Goal: Leave review/rating

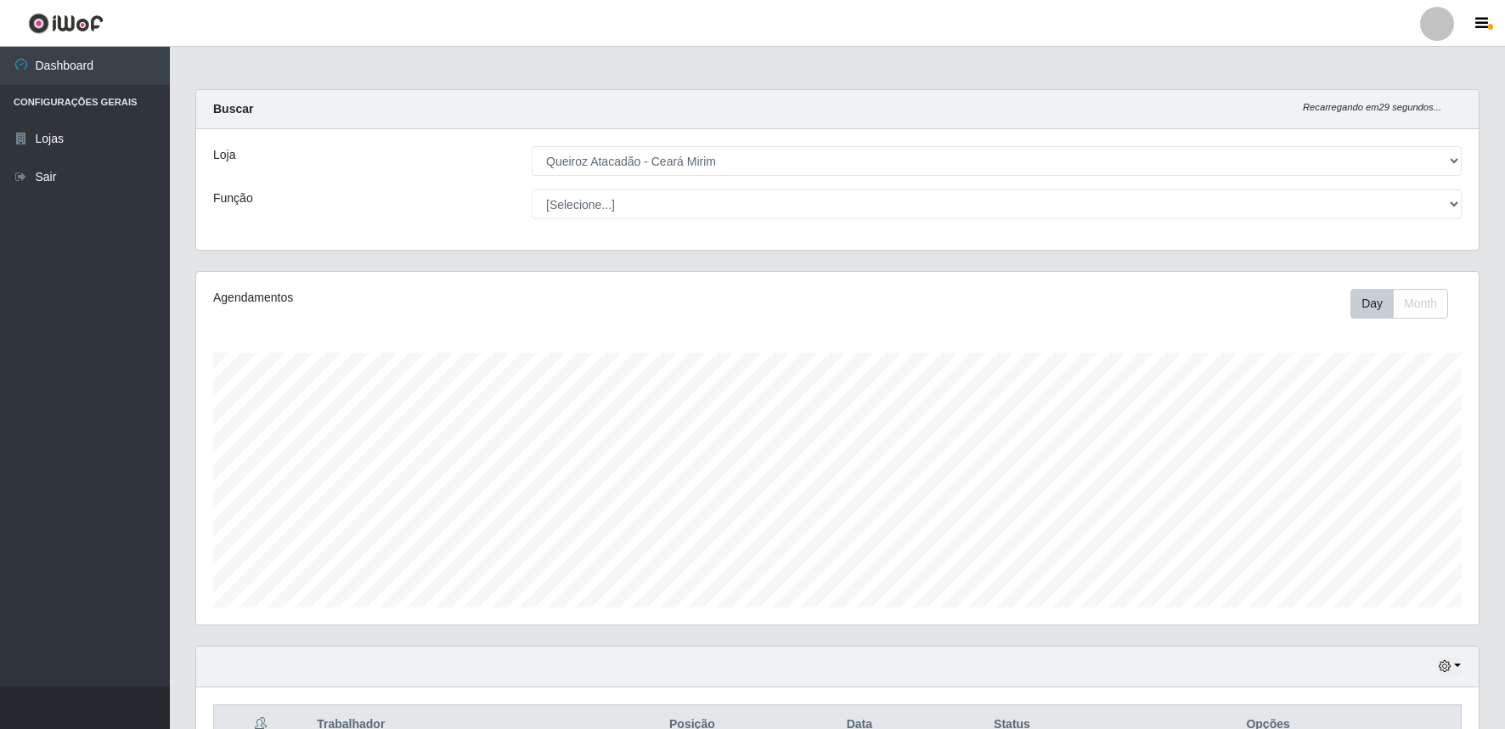
select select "465"
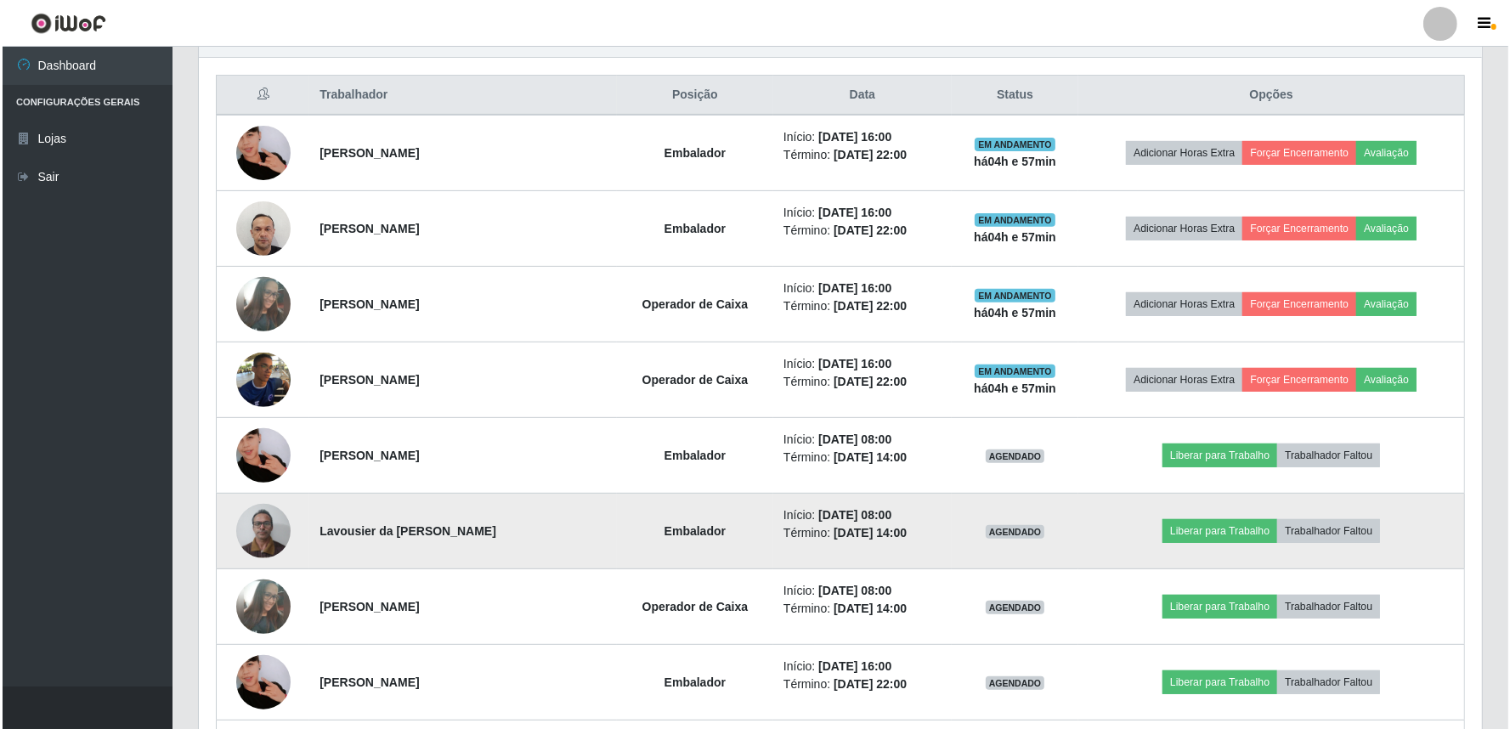
scroll to position [352, 1283]
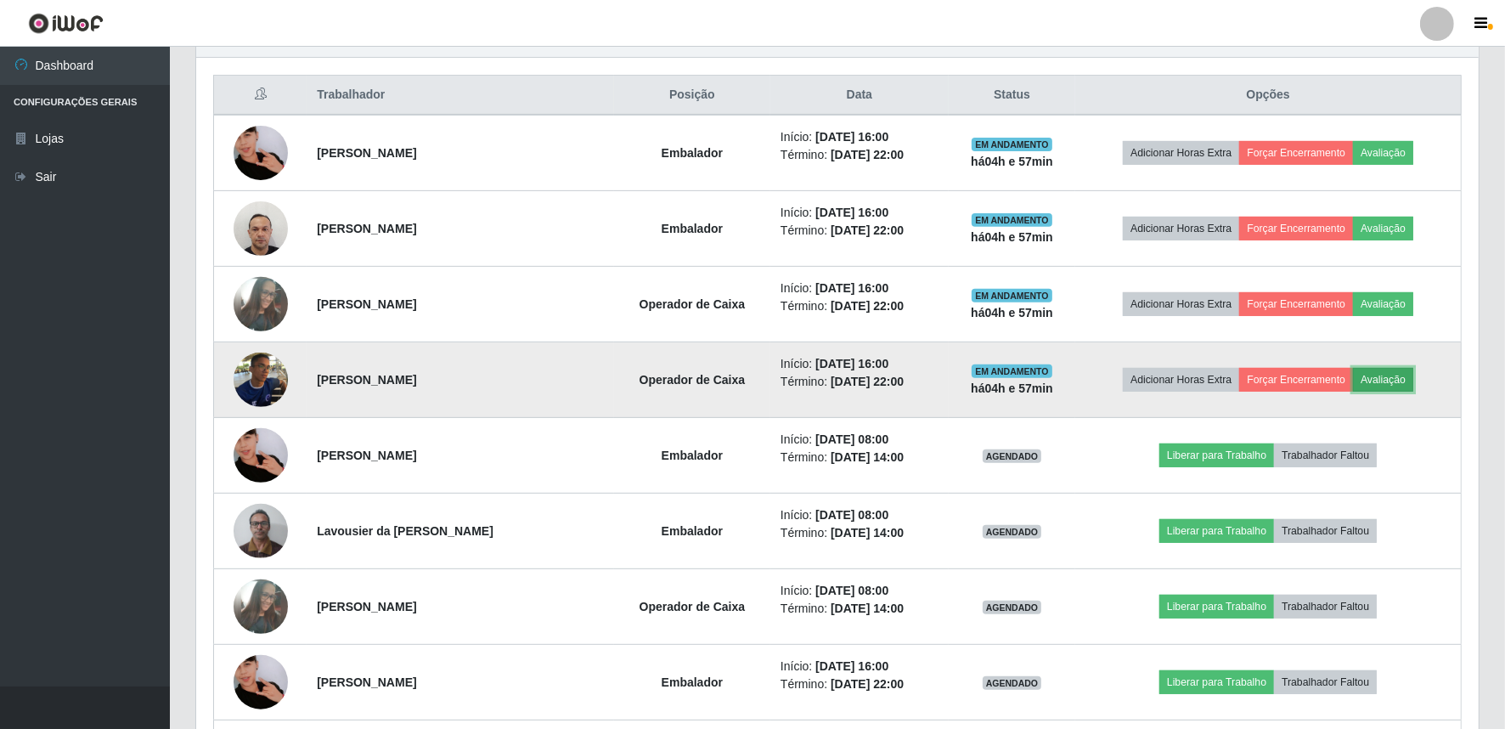
click at [1390, 375] on button "Avaliação" at bounding box center [1383, 380] width 60 height 24
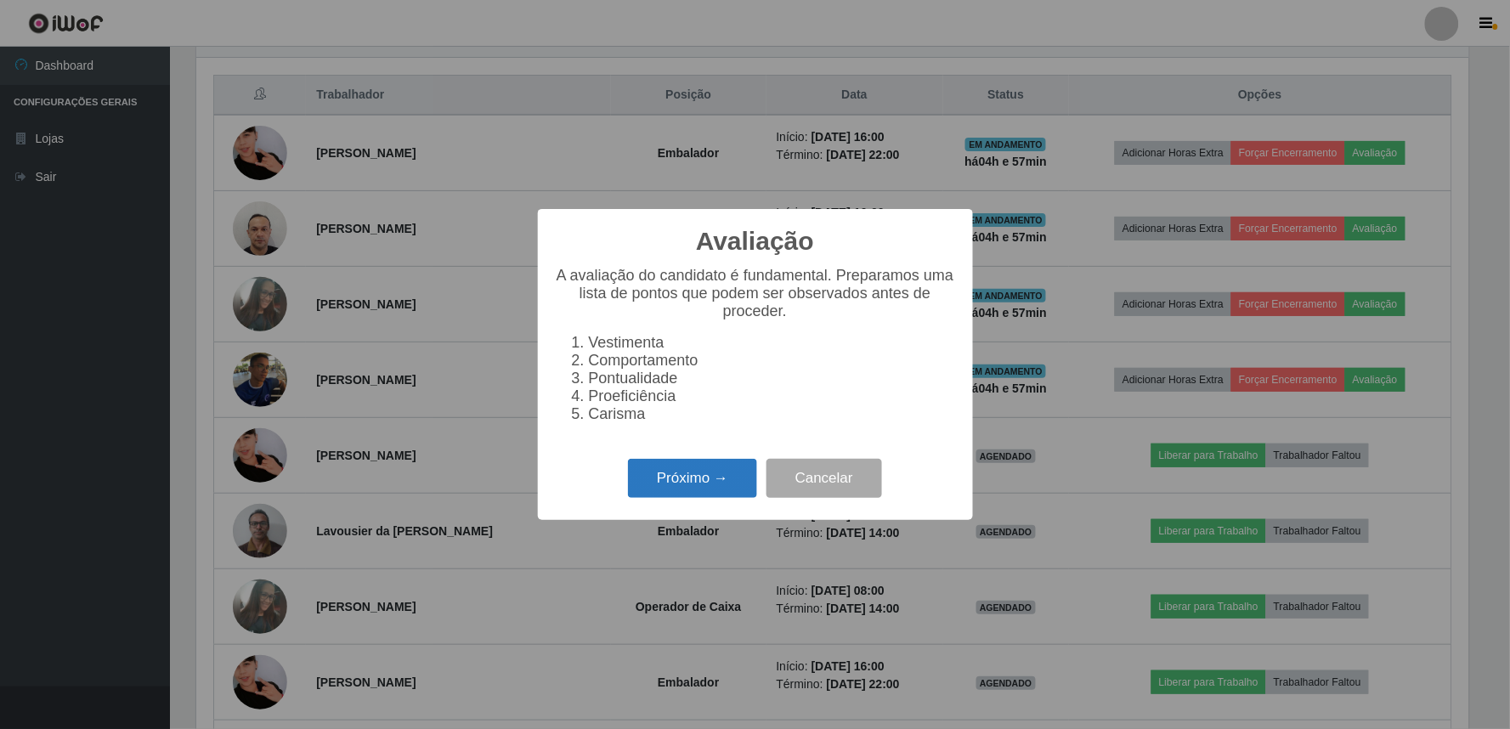
click at [714, 481] on button "Próximo →" at bounding box center [692, 479] width 129 height 40
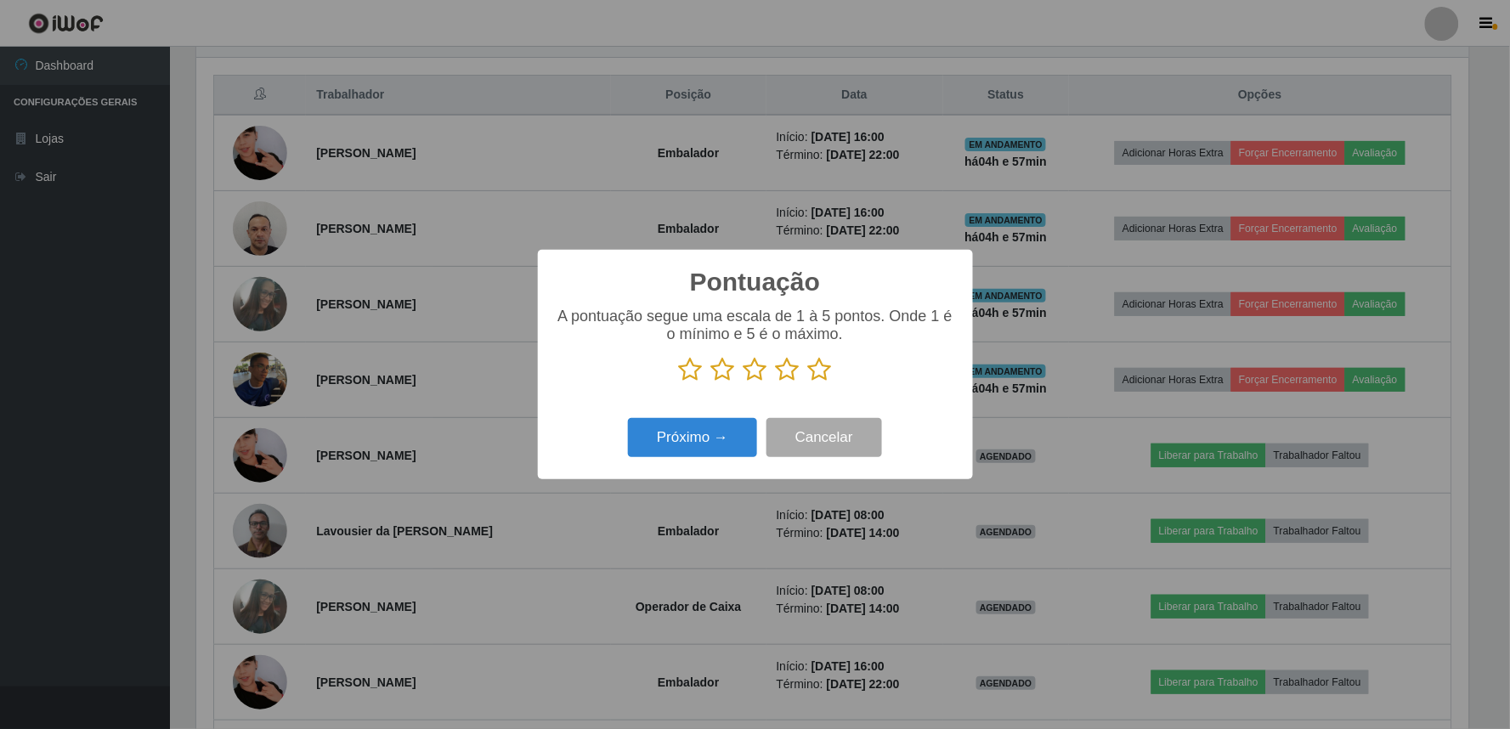
click at [816, 365] on icon at bounding box center [820, 369] width 24 height 25
click at [808, 382] on input "radio" at bounding box center [808, 382] width 0 height 0
click at [765, 379] on icon at bounding box center [755, 369] width 24 height 25
click at [743, 382] on input "radio" at bounding box center [743, 382] width 0 height 0
click at [724, 438] on button "Próximo →" at bounding box center [692, 438] width 129 height 40
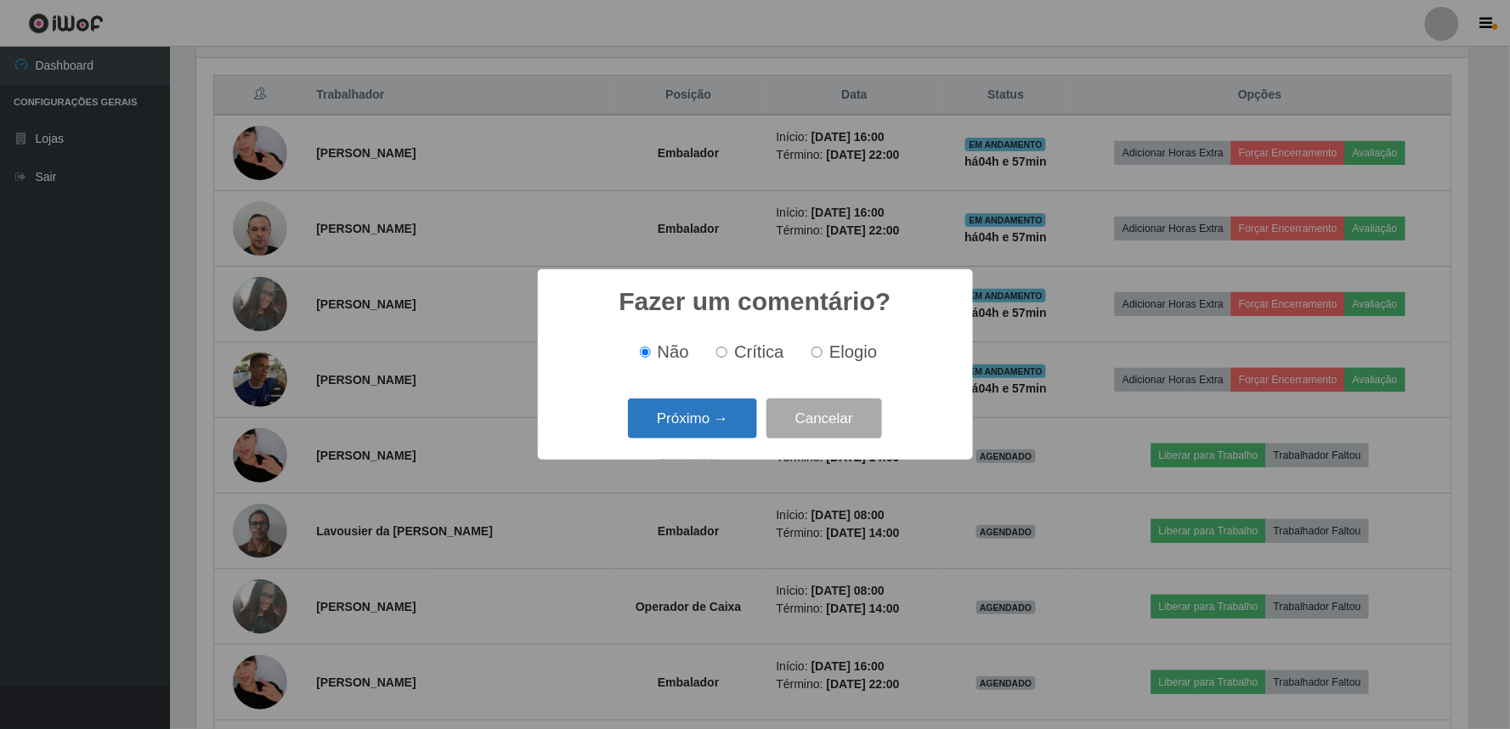
click at [684, 409] on button "Próximo →" at bounding box center [692, 418] width 129 height 40
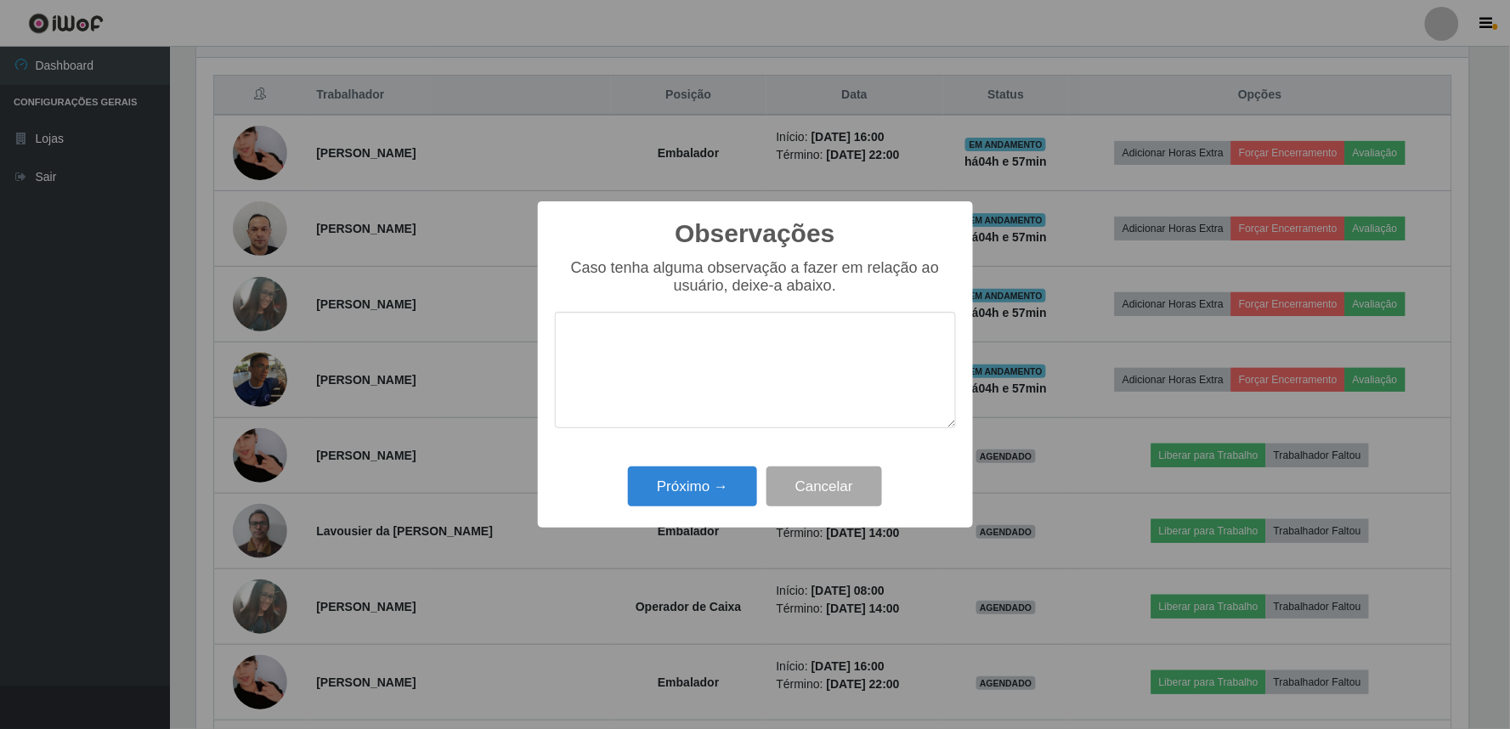
click at [686, 410] on textarea at bounding box center [755, 370] width 401 height 116
click at [844, 363] on textarea "Cometeu dois erros operacionais por falta de atenção. Gerando transtorno pro es" at bounding box center [755, 370] width 401 height 116
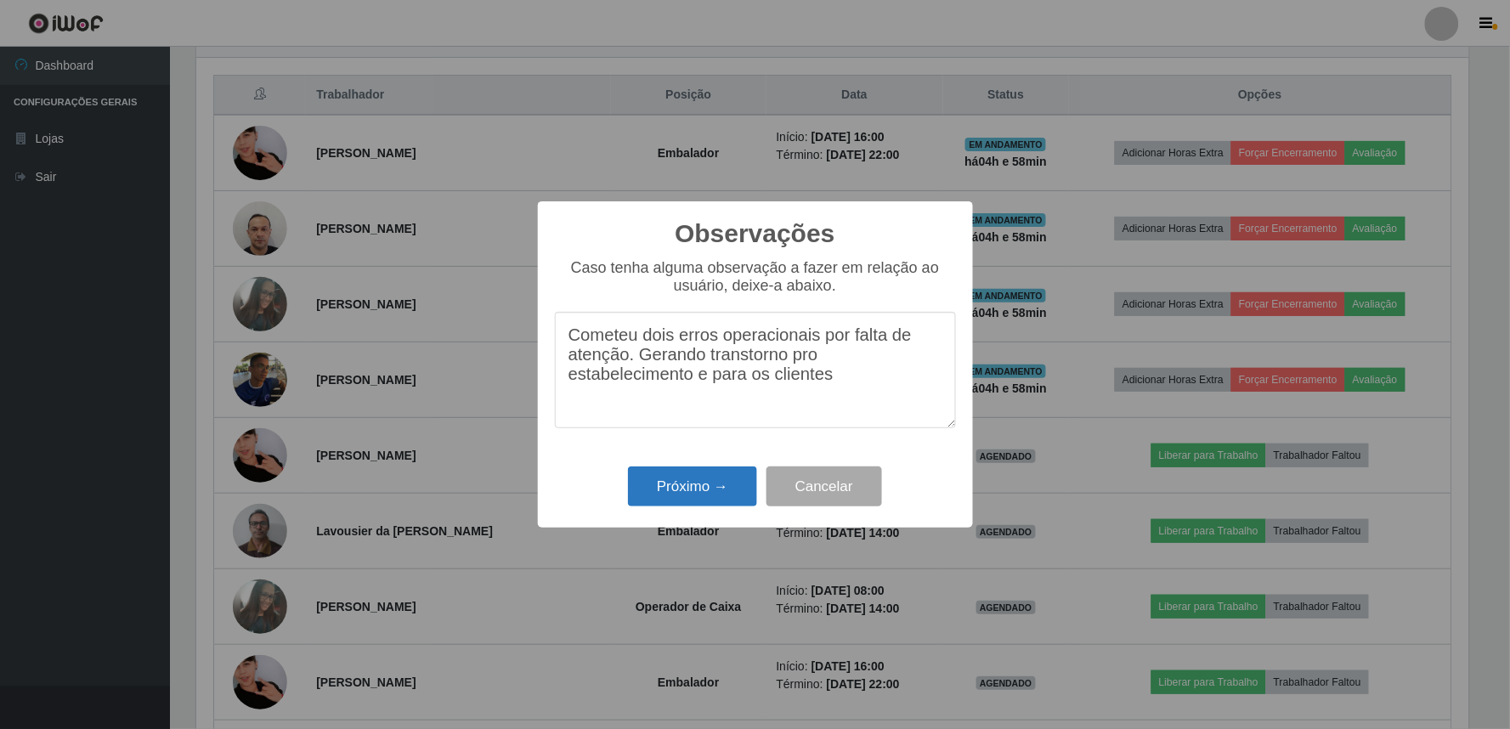
type textarea "Cometeu dois erros operacionais por falta de atenção. Gerando transtorno pro es…"
click at [712, 473] on button "Próximo →" at bounding box center [692, 486] width 129 height 40
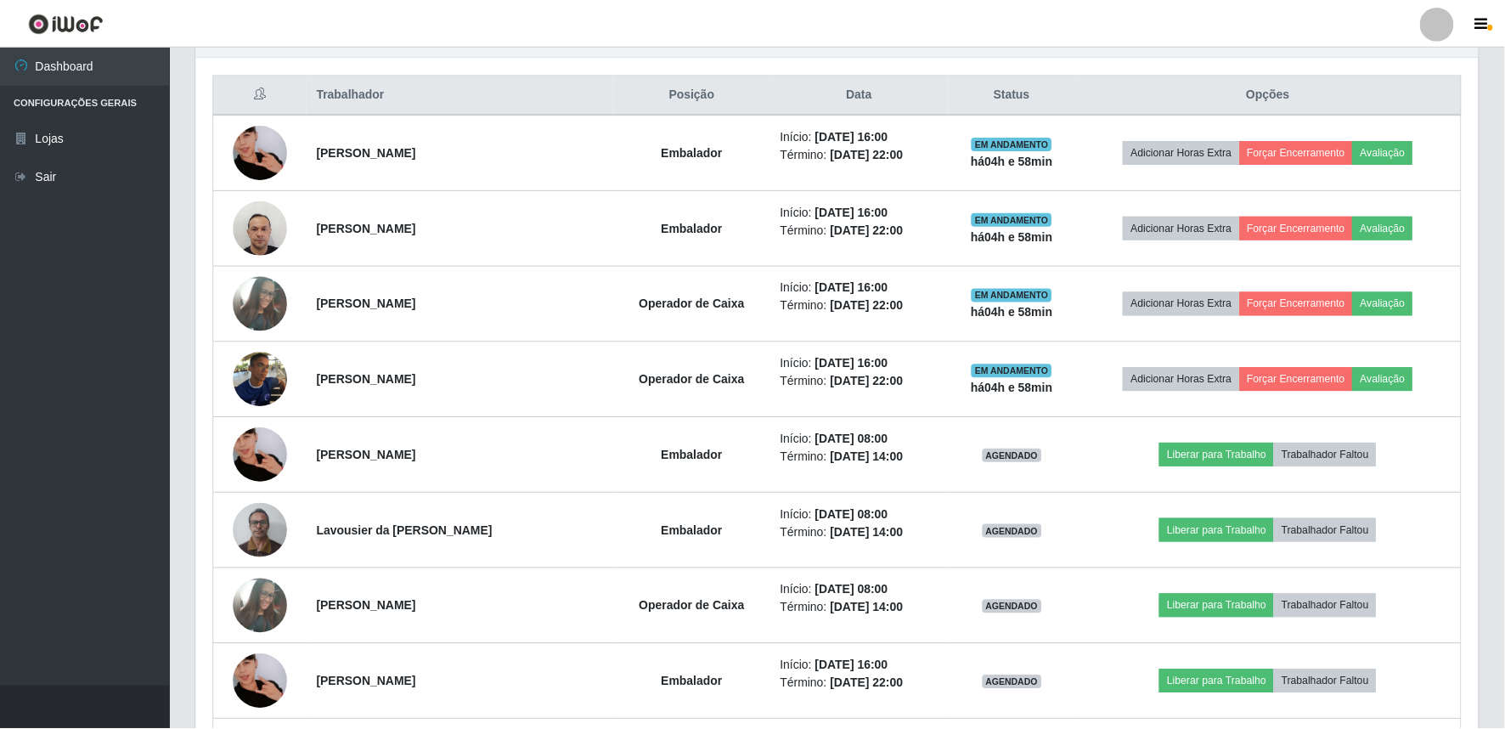
scroll to position [352, 1283]
